Goal: Task Accomplishment & Management: Complete application form

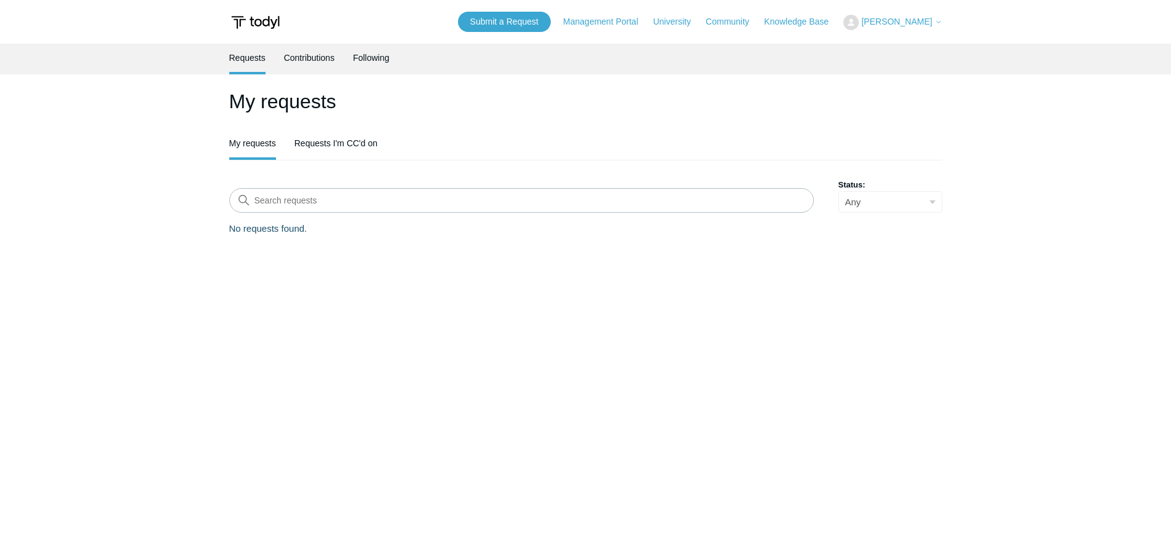
click at [247, 63] on link "Requests" at bounding box center [247, 58] width 36 height 28
click at [544, 23] on link "Submit a Request" at bounding box center [504, 22] width 93 height 20
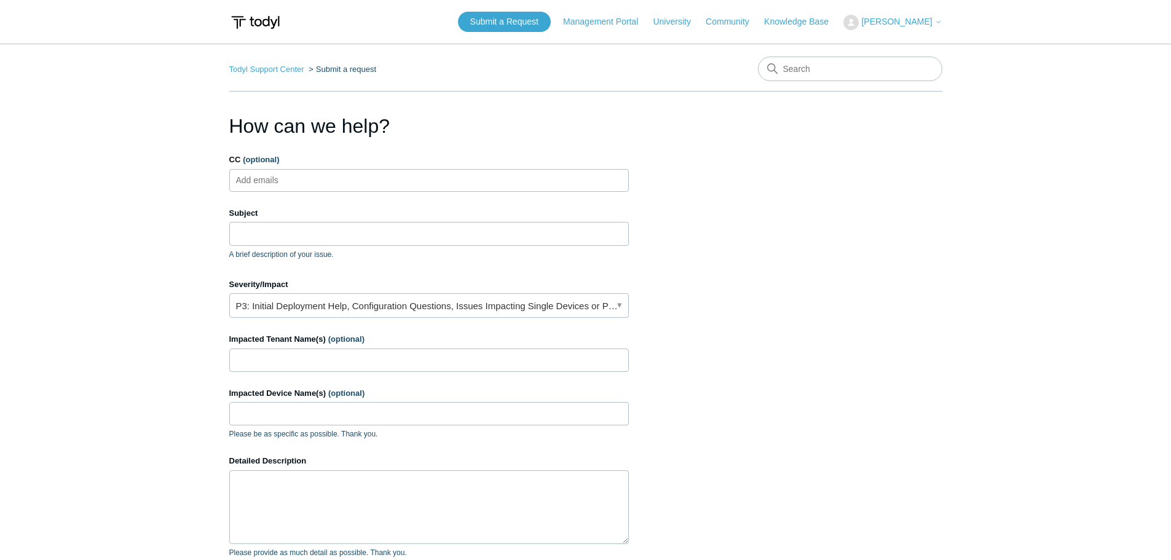
click at [388, 182] on ul "Add emails" at bounding box center [429, 180] width 400 height 23
click at [379, 237] on input "Subject" at bounding box center [429, 233] width 400 height 23
click at [416, 231] on input "Subject" at bounding box center [429, 233] width 400 height 23
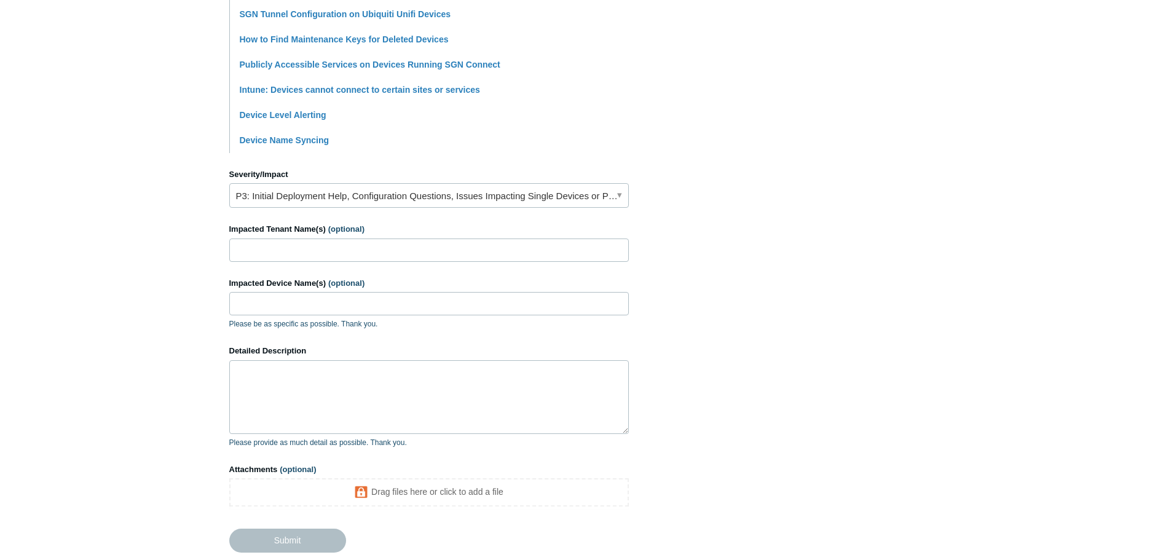
scroll to position [430, 0]
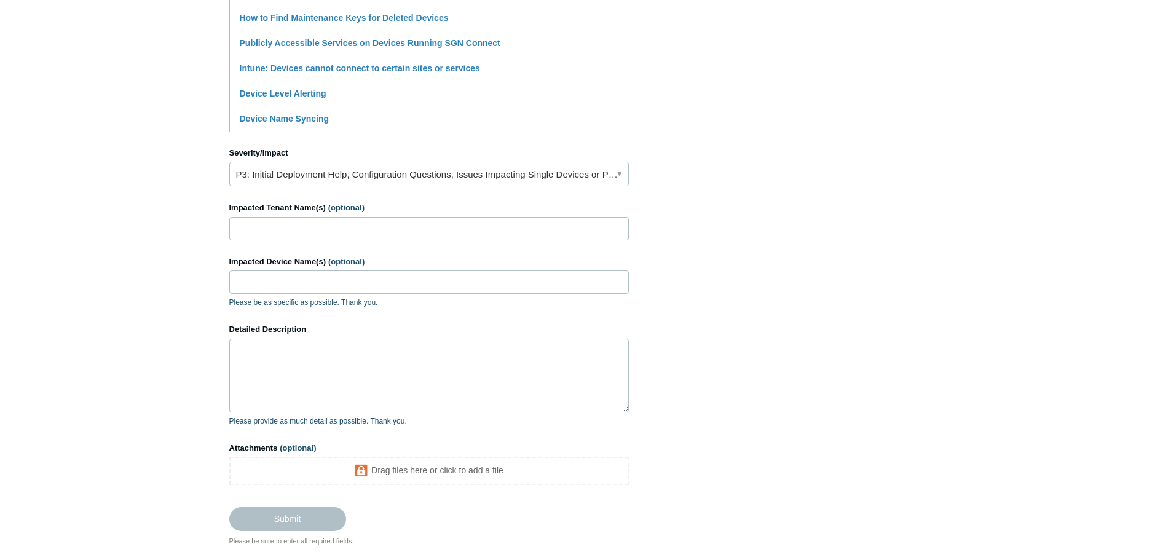
type input "Not Registering on devices"
click at [407, 227] on input "Impacted Tenant Name(s) (optional)" at bounding box center [429, 228] width 400 height 23
type input "Meridian Wealth and [PERSON_NAME][GEOGRAPHIC_DATA]"
click at [308, 275] on input "Impacted Device Name(s) (optional)" at bounding box center [429, 282] width 400 height 23
type input "MERLEX-LT-28 and HB-LT-10"
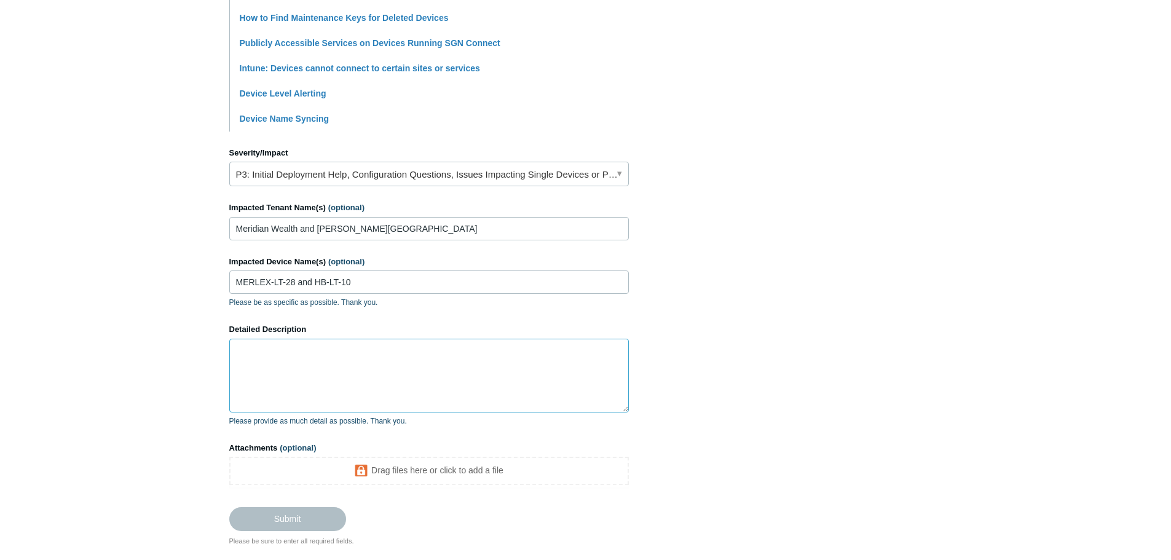
click at [432, 368] on textarea "Detailed Description" at bounding box center [429, 376] width 400 height 74
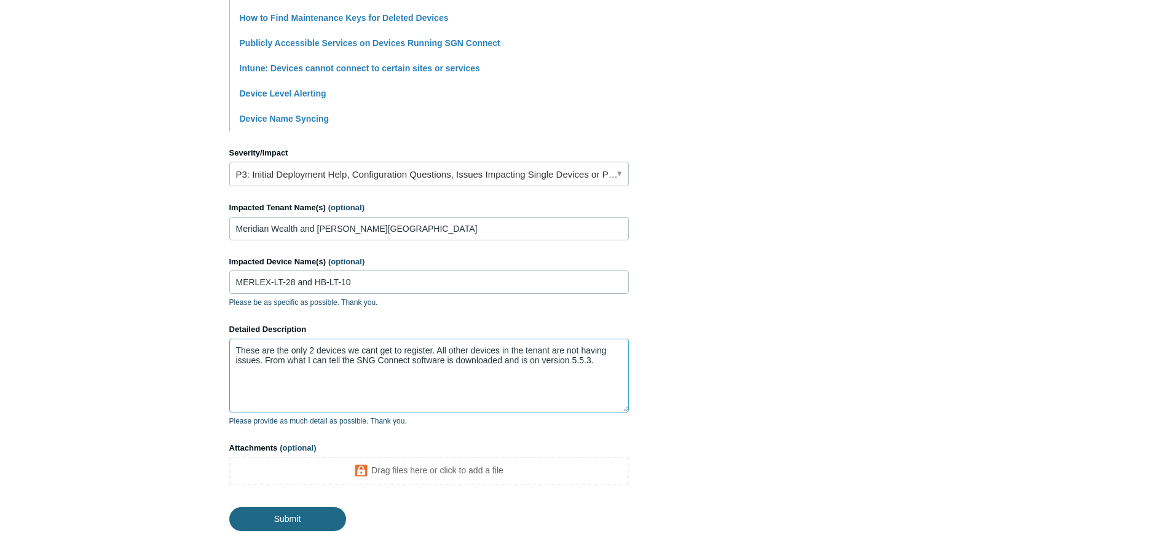
type textarea "These are the only 2 devices we cant get to register. All other devices in the …"
click at [307, 515] on input "Submit" at bounding box center [287, 519] width 117 height 25
